Goal: Task Accomplishment & Management: Manage account settings

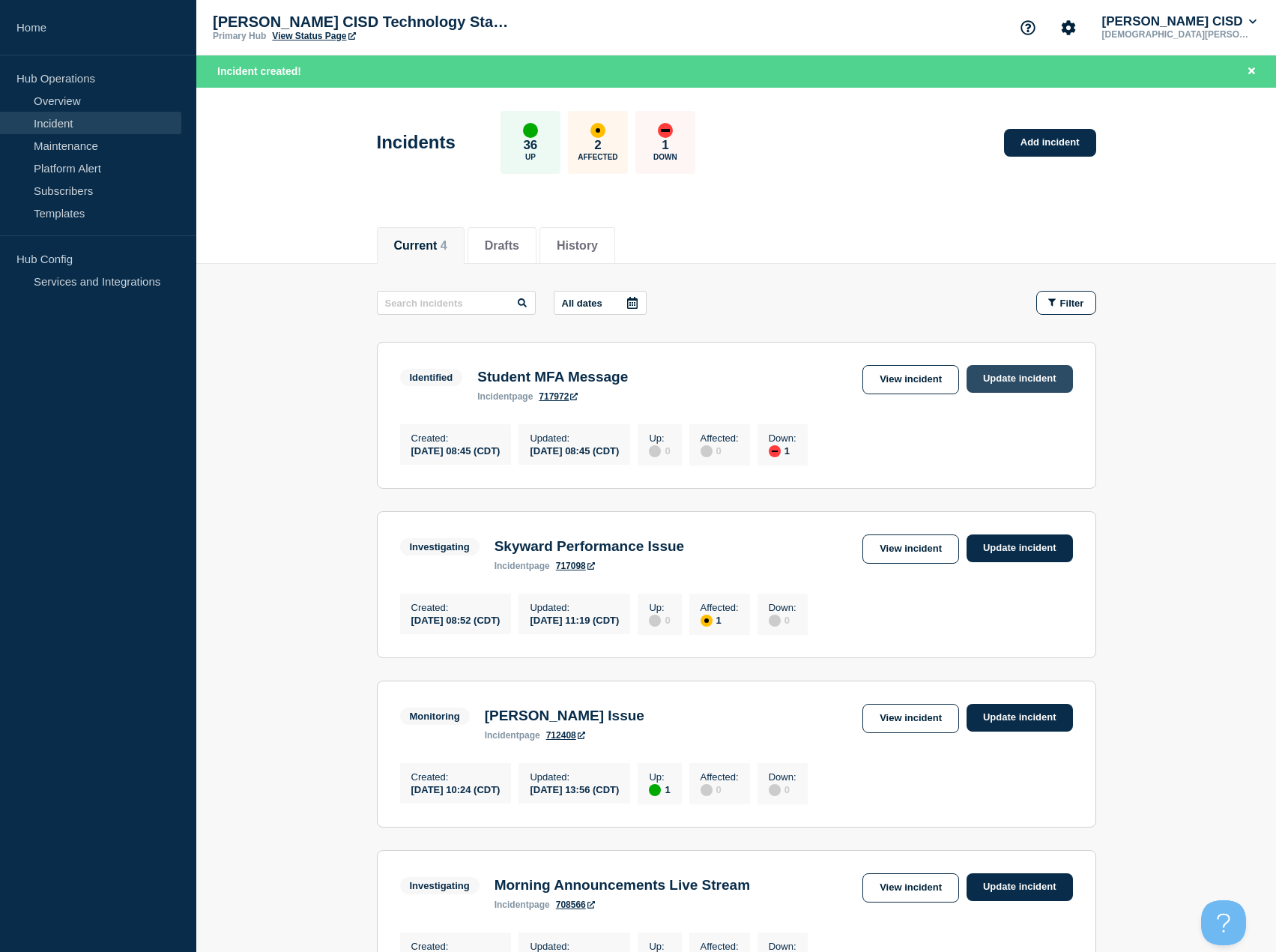
click at [1022, 379] on link "Update incident" at bounding box center [1020, 379] width 107 height 28
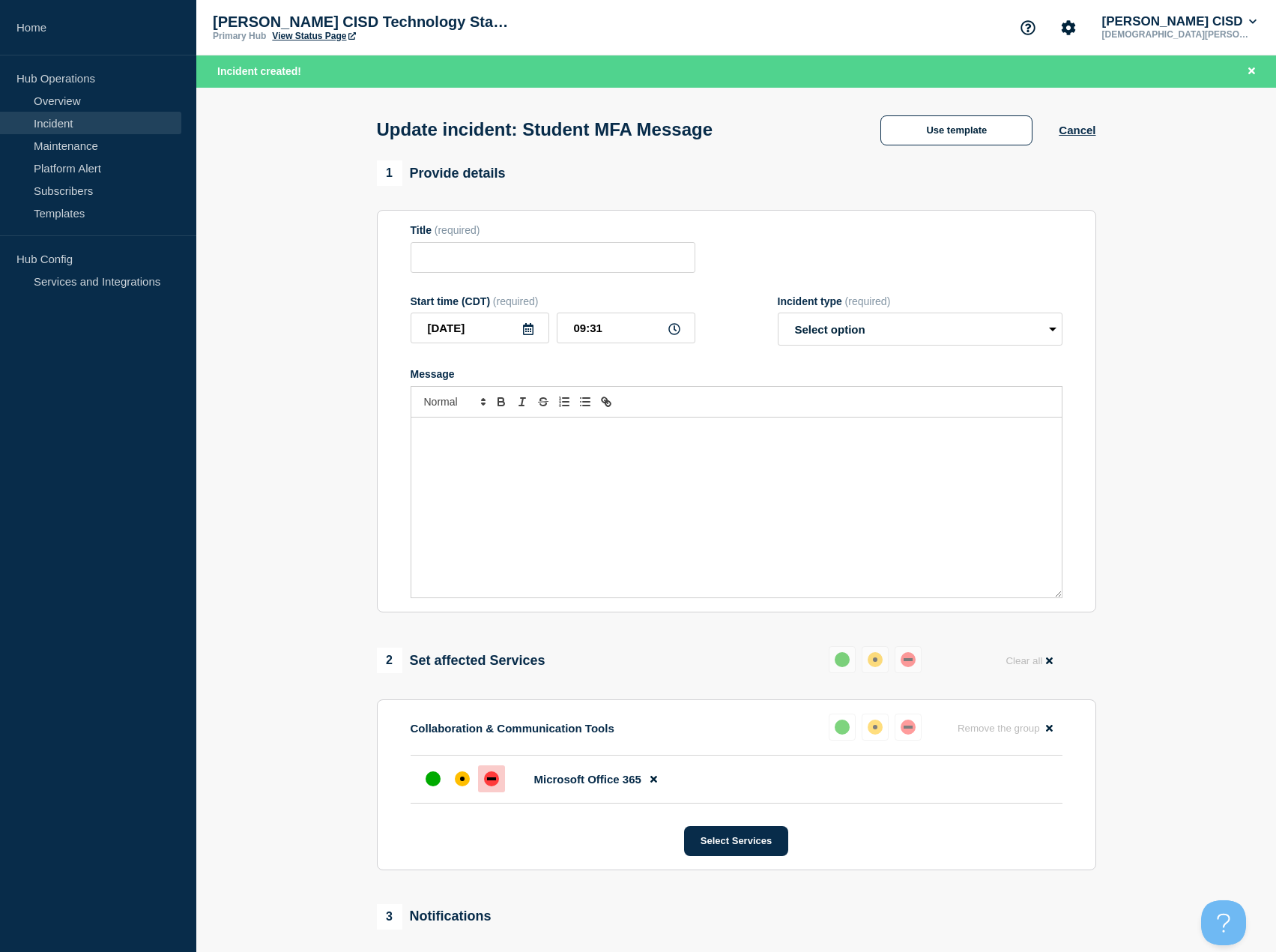
type input "Student MFA Message"
click at [515, 458] on div "Message" at bounding box center [736, 507] width 650 height 180
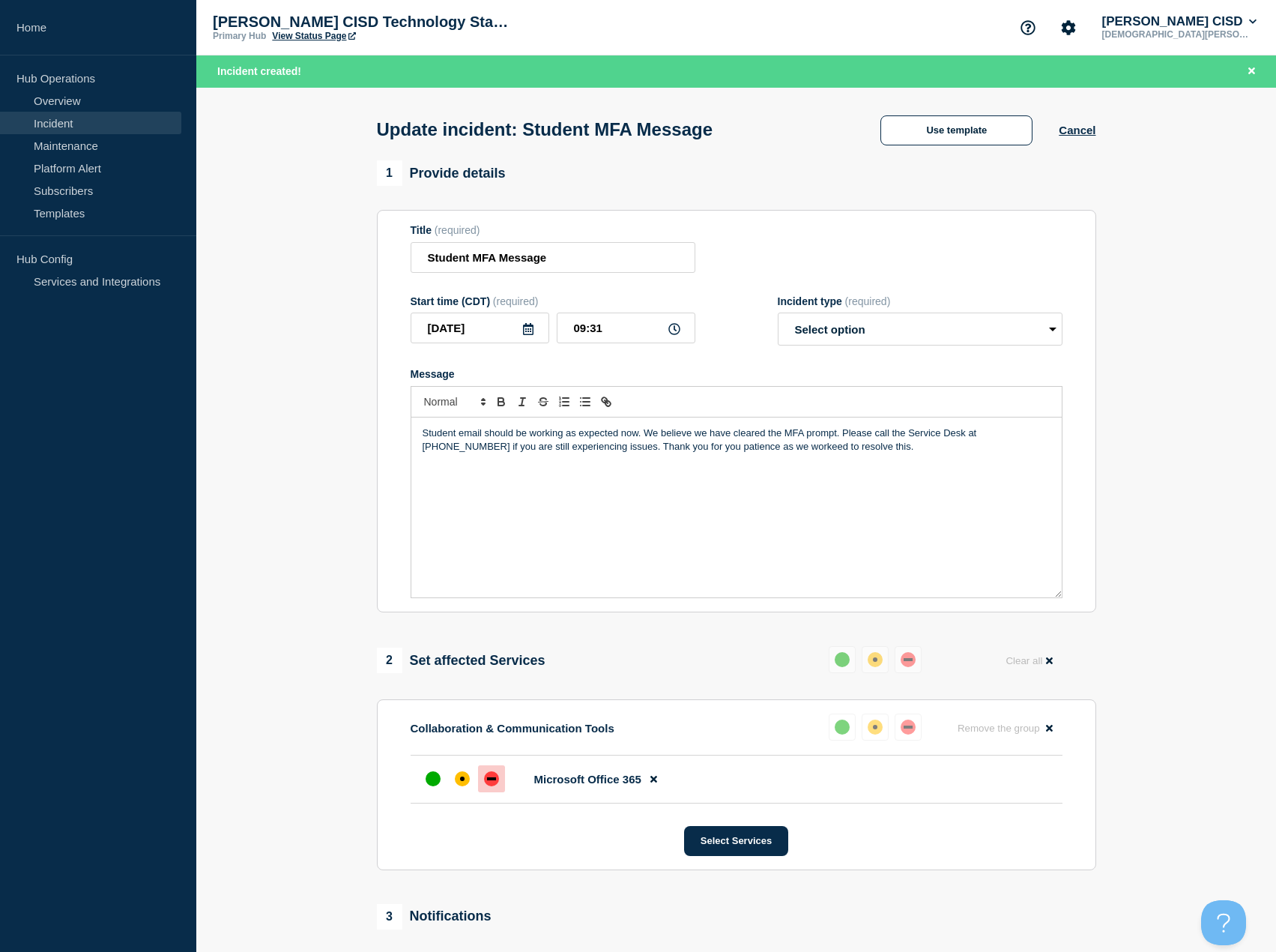
click at [726, 448] on p "Student email should be working as expected now. We believe we have cleared the…" at bounding box center [736, 440] width 628 height 28
click at [845, 451] on p "Student email should be working as expected now. We believe we have cleared the…" at bounding box center [736, 440] width 628 height 28
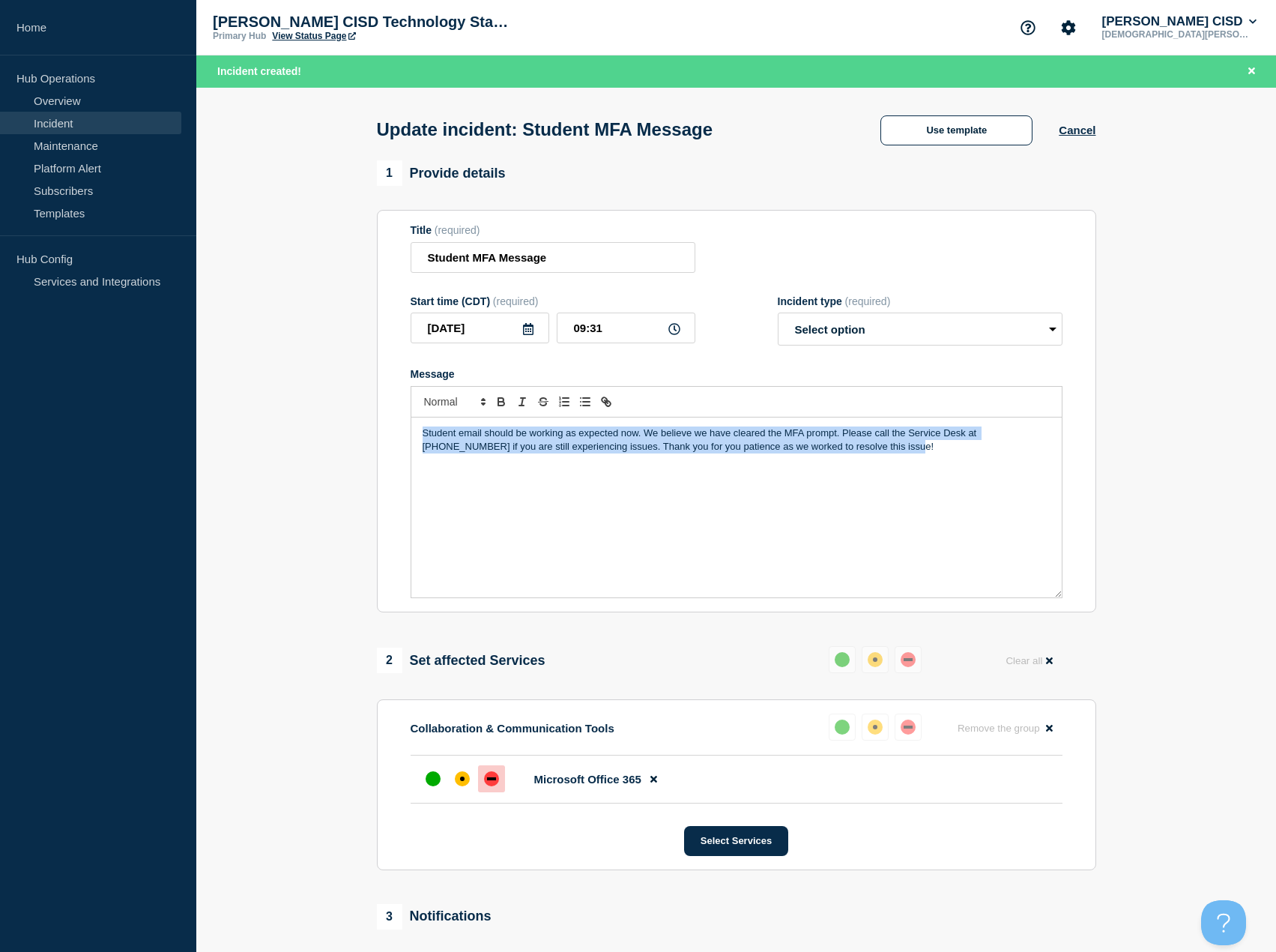
drag, startPoint x: 903, startPoint y: 456, endPoint x: 512, endPoint y: 456, distance: 391.0
click at [363, 438] on section "1 Provide details Title (required) Student MFA Message Start time (CDT) (requir…" at bounding box center [736, 690] width 1079 height 1059
copy p "Student email should be working as expected now. We believe we have cleared the…"
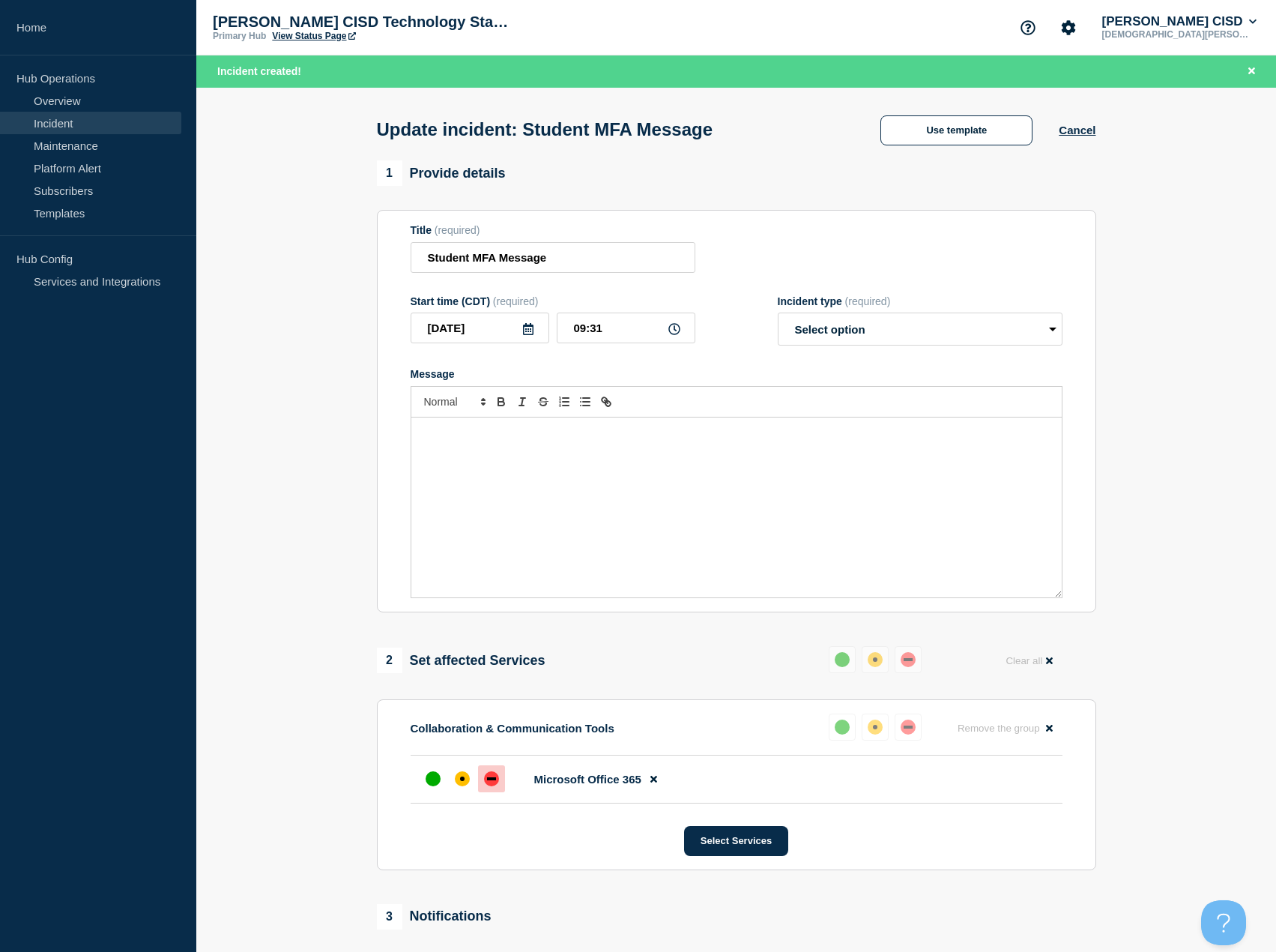
click at [513, 483] on div "Message" at bounding box center [736, 507] width 650 height 180
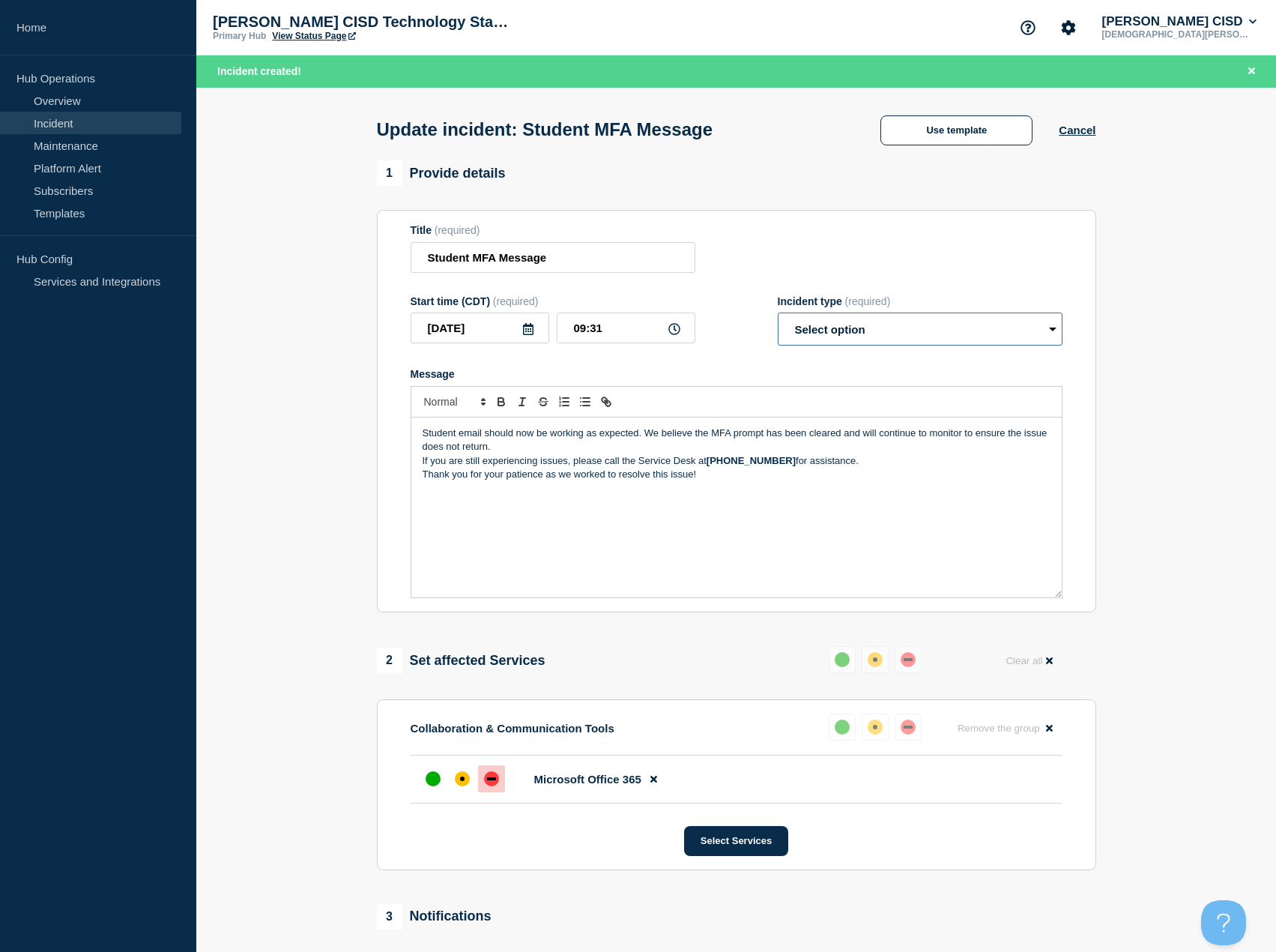
click at [868, 324] on select "Select option Investigating Identified Monitoring Resolved" at bounding box center [920, 328] width 284 height 33
select select "monitoring"
click at [778, 316] on select "Select option Investigating Identified Monitoring Resolved" at bounding box center [920, 328] width 284 height 33
click at [440, 778] on div "up" at bounding box center [433, 778] width 15 height 15
click at [728, 847] on button "Select Services" at bounding box center [736, 841] width 104 height 30
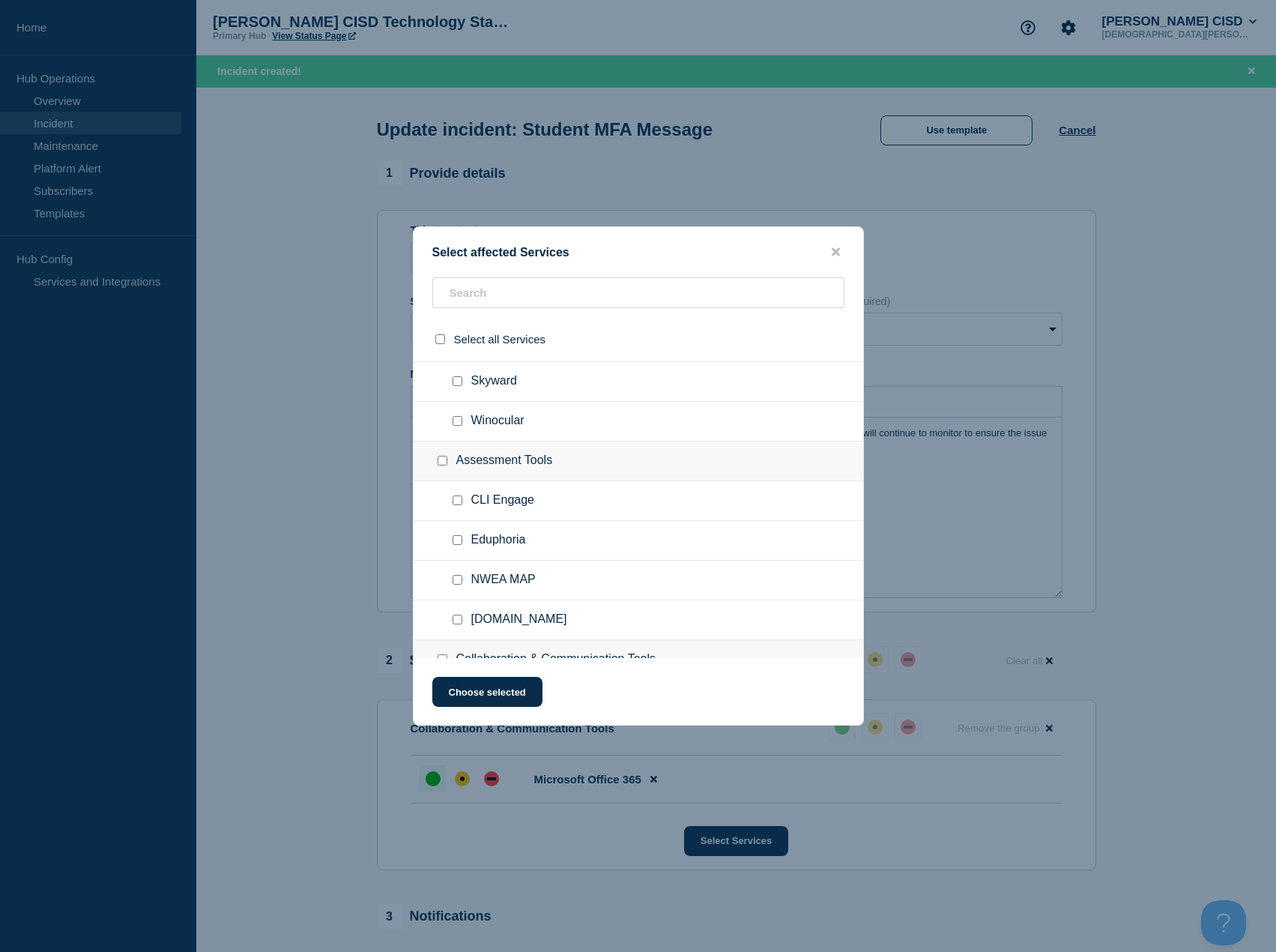
scroll to position [150, 0]
drag, startPoint x: 841, startPoint y: 250, endPoint x: 834, endPoint y: 251, distance: 7.1
click at [834, 251] on button "close button" at bounding box center [835, 252] width 17 height 14
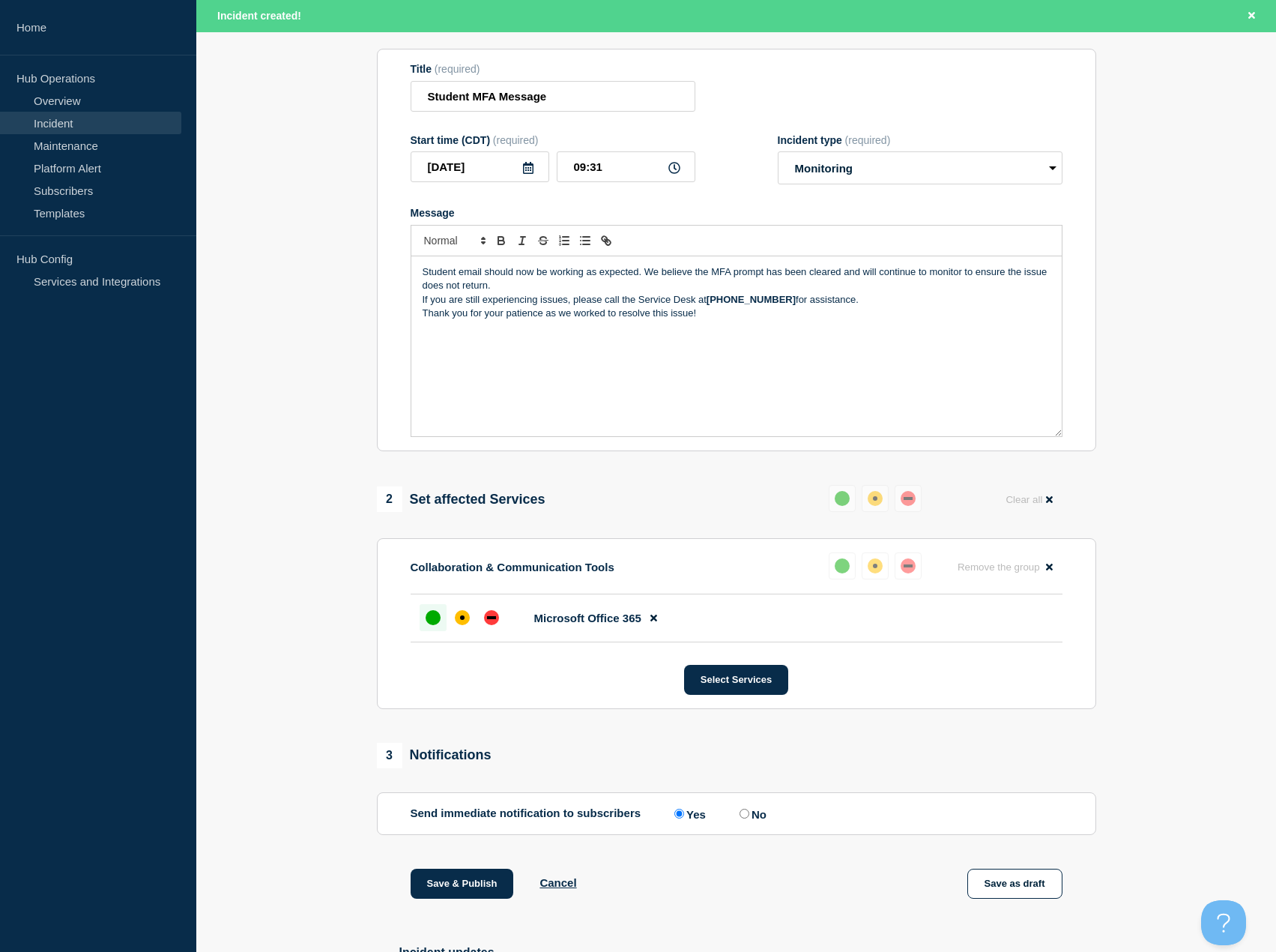
scroll to position [296, 0]
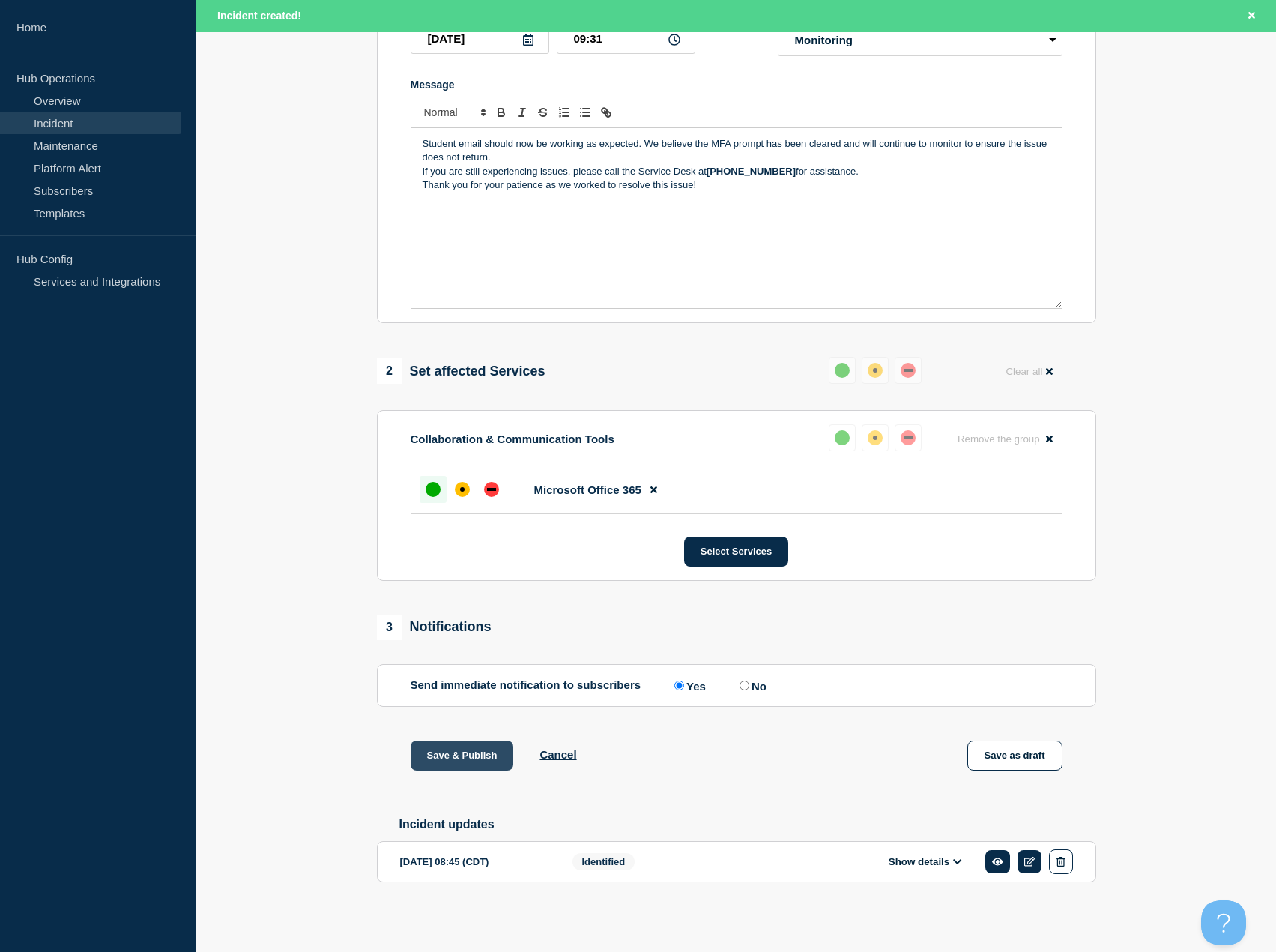
click at [451, 760] on button "Save & Publish" at bounding box center [463, 755] width 104 height 30
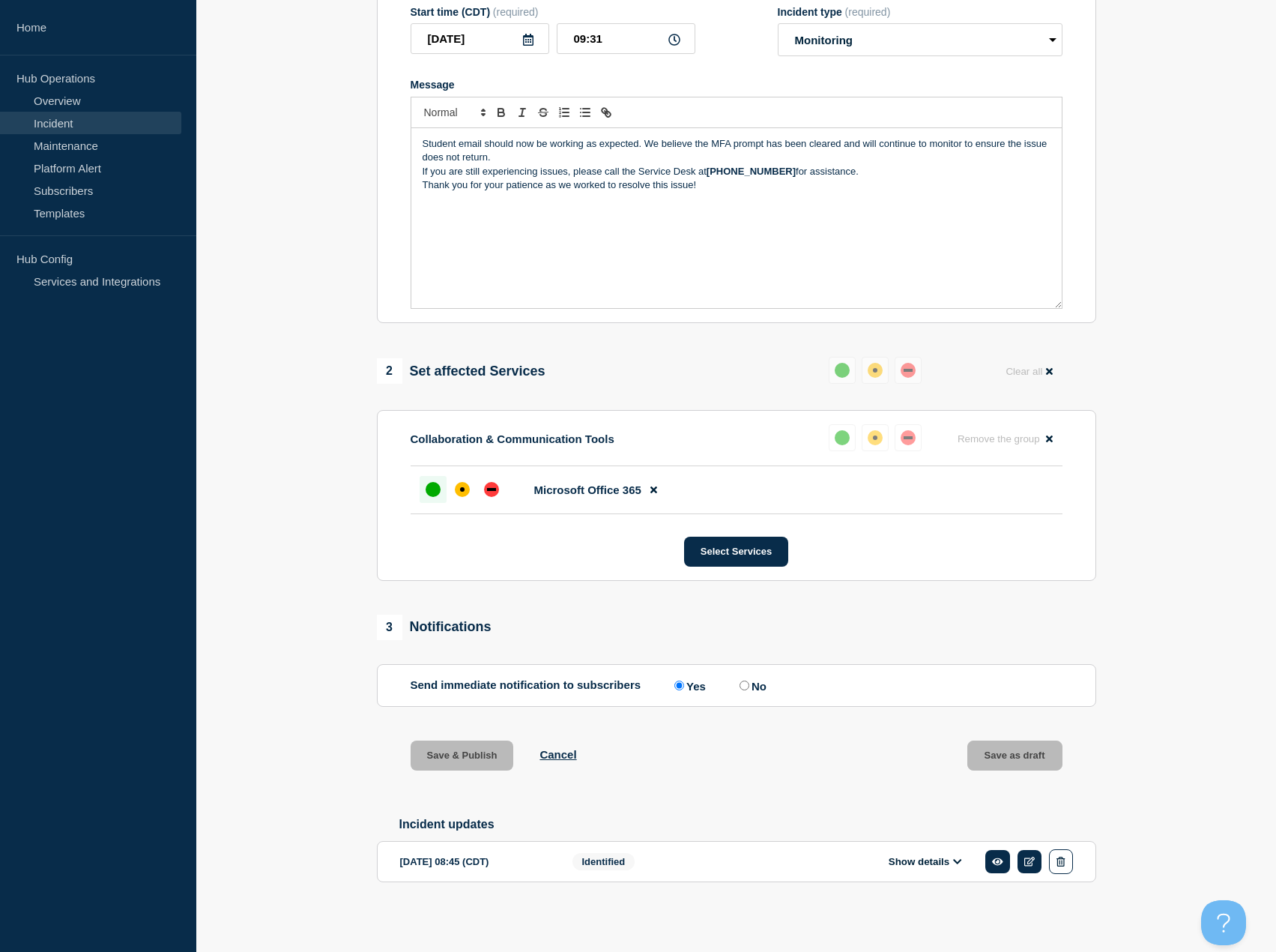
scroll to position [264, 0]
